Goal: Task Accomplishment & Management: Use online tool/utility

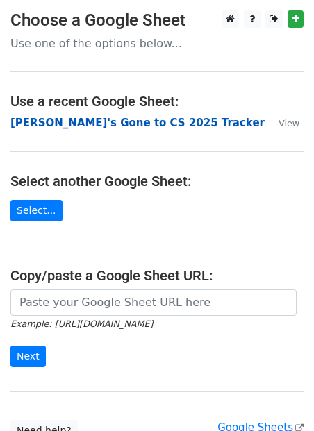
click at [103, 127] on strong "[PERSON_NAME]'s Gone to CS 2025 Tracker" at bounding box center [137, 123] width 254 height 13
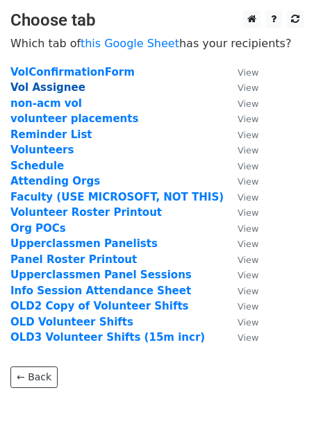
click at [56, 89] on strong "Vol Assignee" at bounding box center [47, 87] width 75 height 13
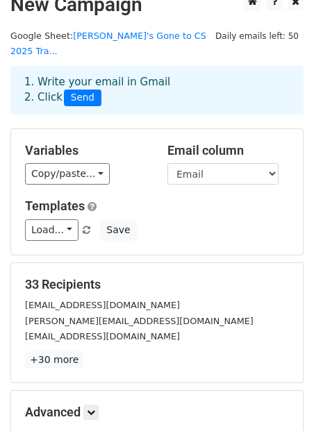
scroll to position [21, 0]
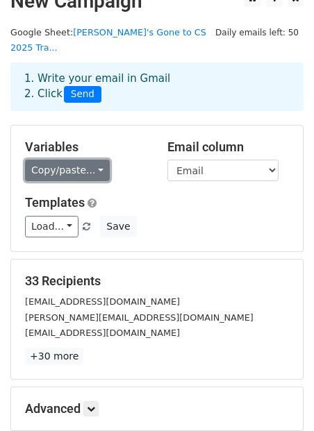
click at [82, 160] on link "Copy/paste..." at bounding box center [67, 171] width 85 height 22
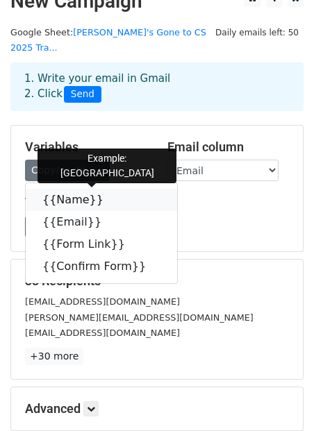
click at [69, 189] on link "{{Name}}" at bounding box center [101, 200] width 151 height 22
